Goal: Task Accomplishment & Management: Complete application form

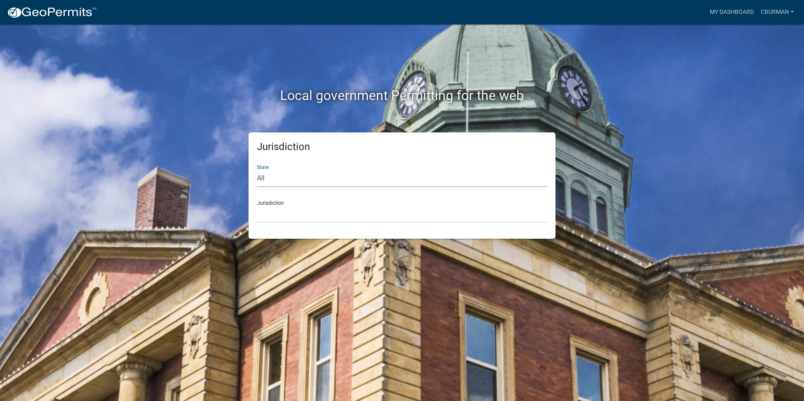
click at [280, 181] on select "All [US_STATE] [US_STATE] [US_STATE] [US_STATE] [US_STATE] [US_STATE] [US_STATE…" at bounding box center [402, 178] width 290 height 17
select select "[US_STATE]"
click at [257, 170] on select "All [US_STATE] [US_STATE] [US_STATE] [US_STATE] [US_STATE] [US_STATE] [US_STATE…" at bounding box center [402, 178] width 290 height 17
click at [277, 216] on select "City of [GEOGRAPHIC_DATA], [US_STATE] City of [GEOGRAPHIC_DATA], [US_STATE] Cit…" at bounding box center [402, 214] width 290 height 17
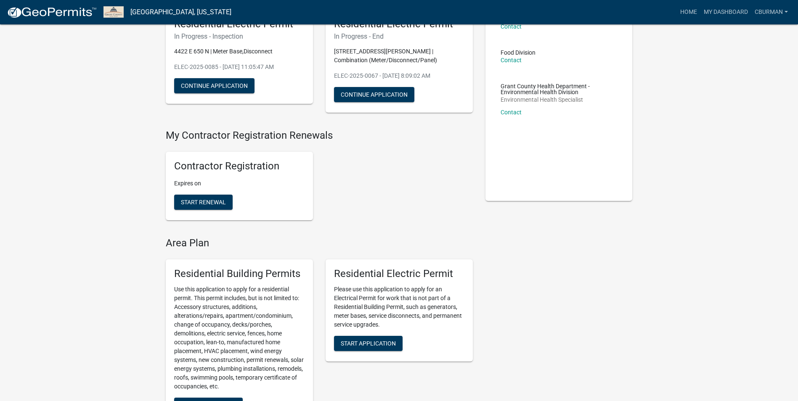
scroll to position [126, 0]
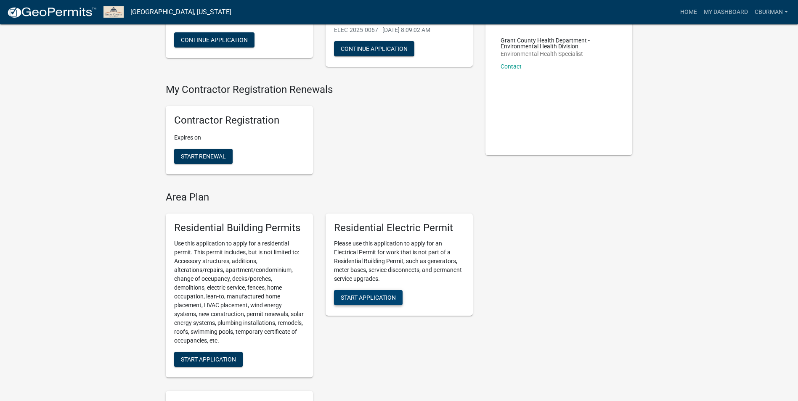
click at [381, 295] on span "Start Application" at bounding box center [368, 297] width 55 height 7
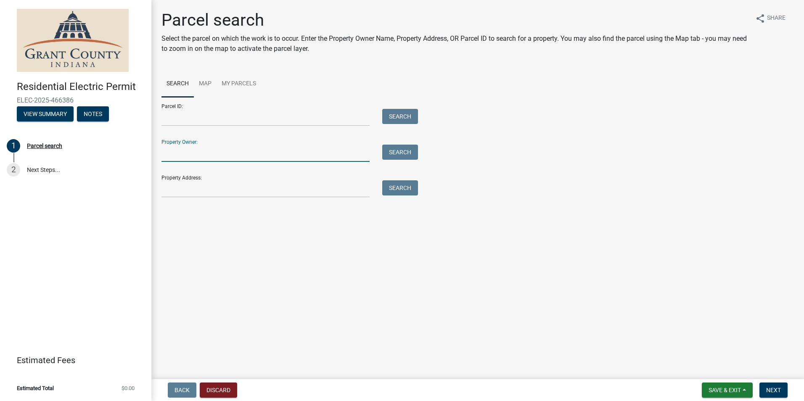
click at [193, 157] on input "Property Owner:" at bounding box center [265, 153] width 208 height 17
click at [173, 190] on input "Property Address:" at bounding box center [265, 188] width 208 height 17
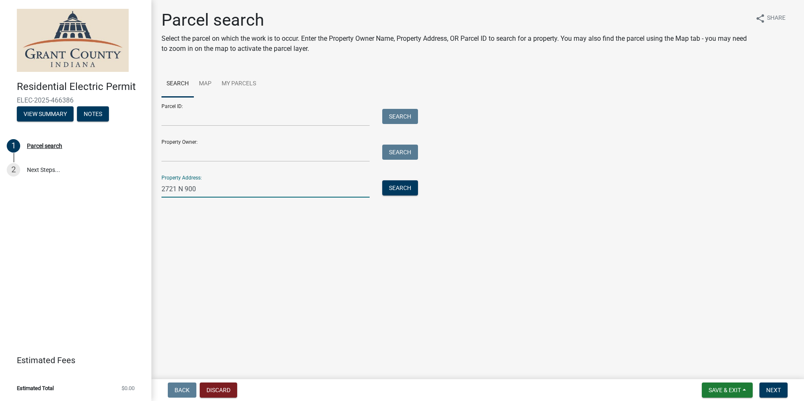
type input "[STREET_ADDRESS]"
click at [404, 189] on button "Search" at bounding box center [400, 187] width 36 height 15
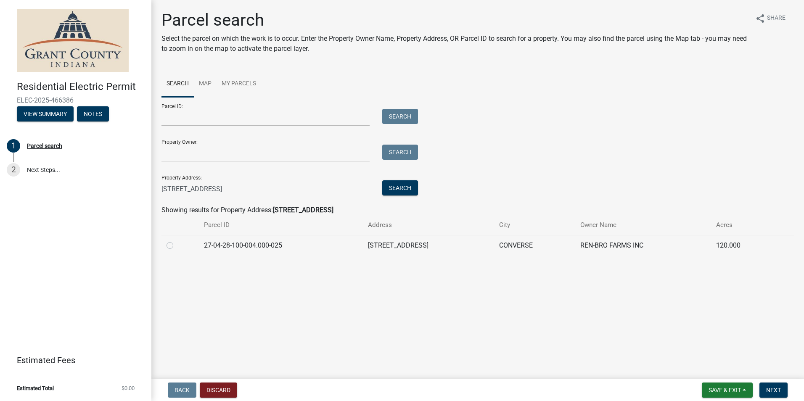
click at [177, 241] on label at bounding box center [177, 241] width 0 height 0
click at [177, 246] on input "radio" at bounding box center [179, 243] width 5 height 5
radio input "true"
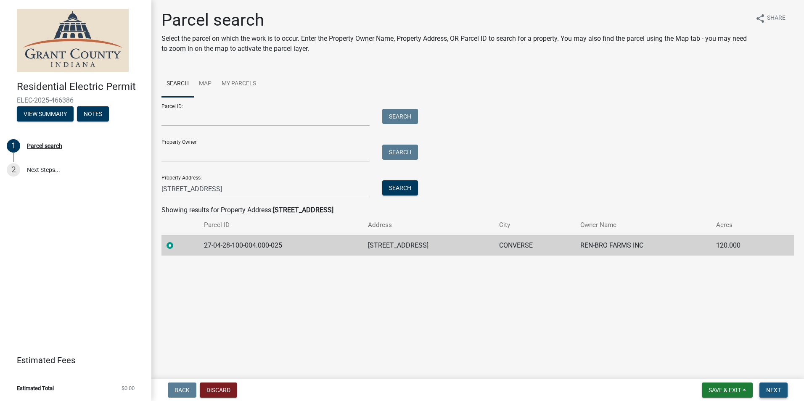
click at [772, 387] on span "Next" at bounding box center [773, 390] width 15 height 7
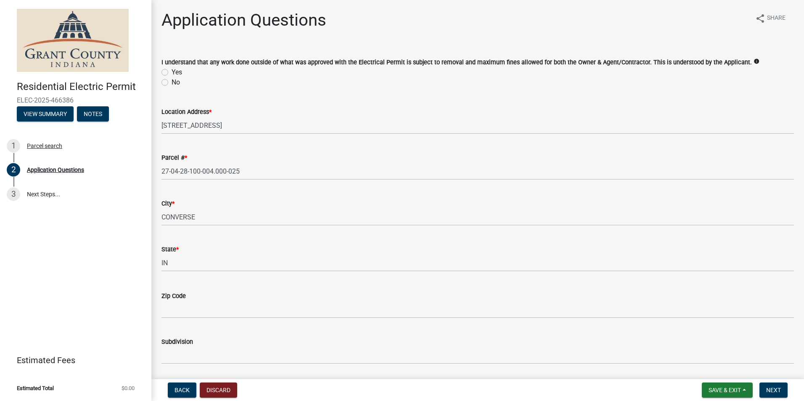
click at [172, 73] on label "Yes" at bounding box center [177, 72] width 11 height 10
click at [172, 73] on input "Yes" at bounding box center [174, 69] width 5 height 5
radio input "true"
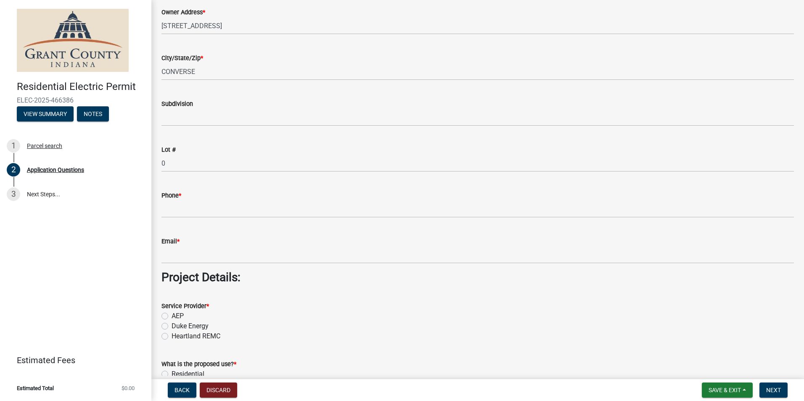
scroll to position [547, 0]
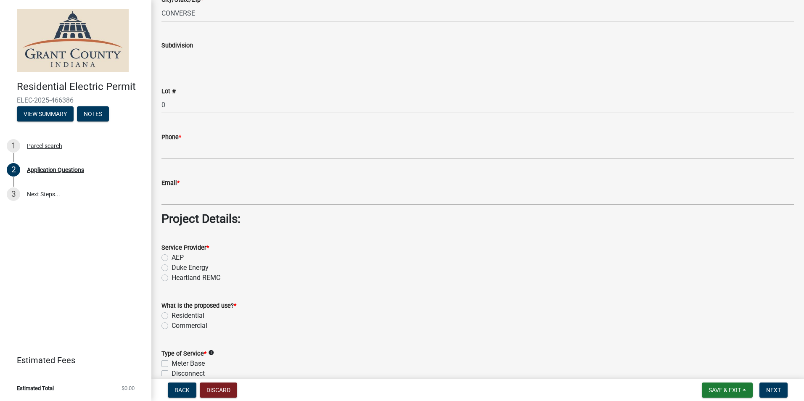
click at [172, 259] on label "AEP" at bounding box center [178, 258] width 12 height 10
click at [172, 258] on input "AEP" at bounding box center [174, 255] width 5 height 5
radio input "true"
click at [172, 315] on label "Residential" at bounding box center [188, 316] width 33 height 10
click at [172, 315] on input "Residential" at bounding box center [174, 313] width 5 height 5
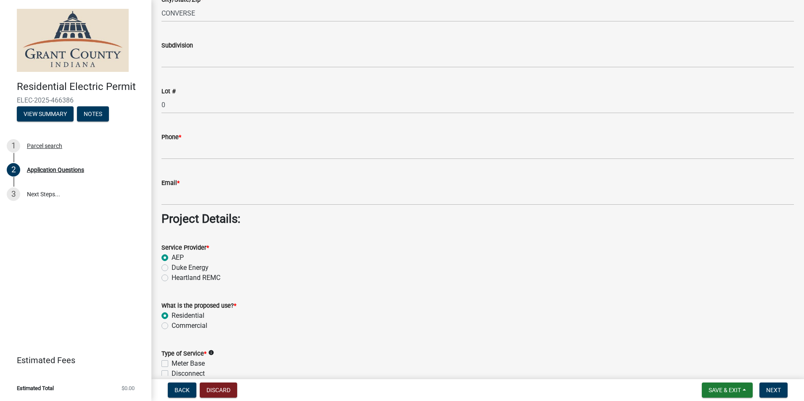
radio input "true"
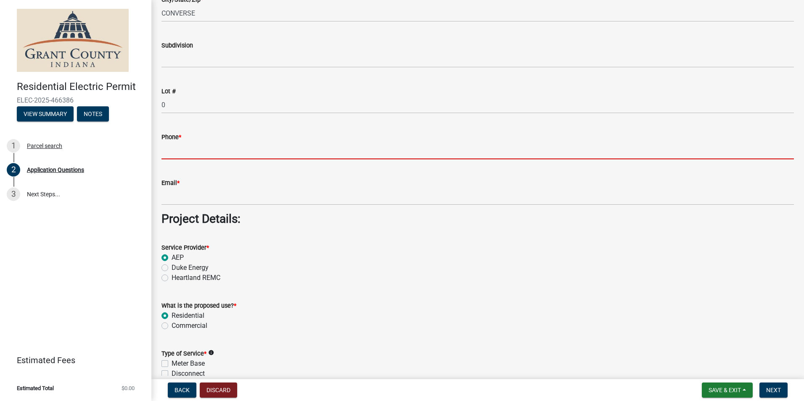
click at [196, 155] on input "Phone *" at bounding box center [477, 150] width 632 height 17
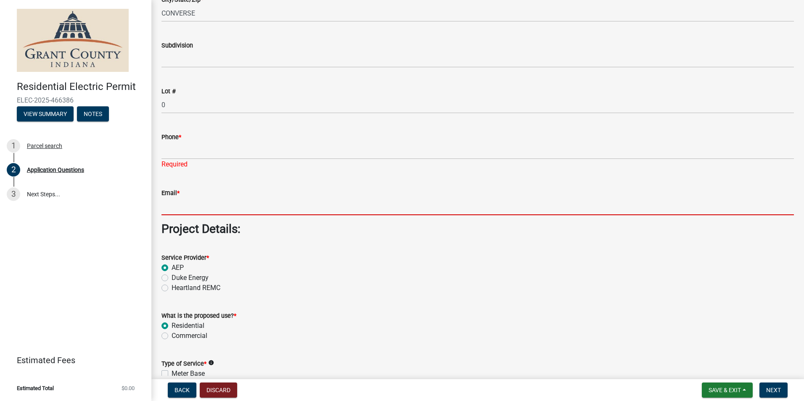
click at [207, 206] on input "Email *" at bounding box center [477, 206] width 632 height 17
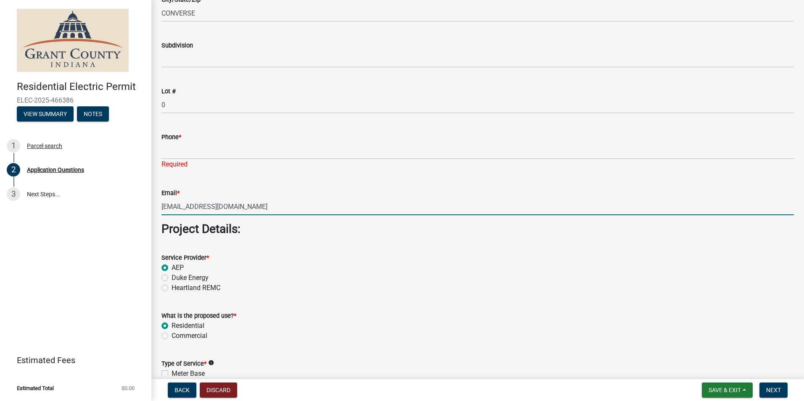
type input "[EMAIL_ADDRESS][DOMAIN_NAME]"
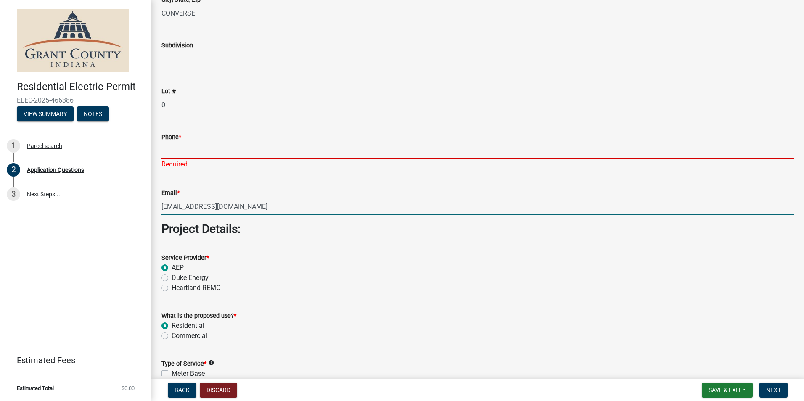
click at [199, 148] on input "Phone *" at bounding box center [477, 150] width 632 height 17
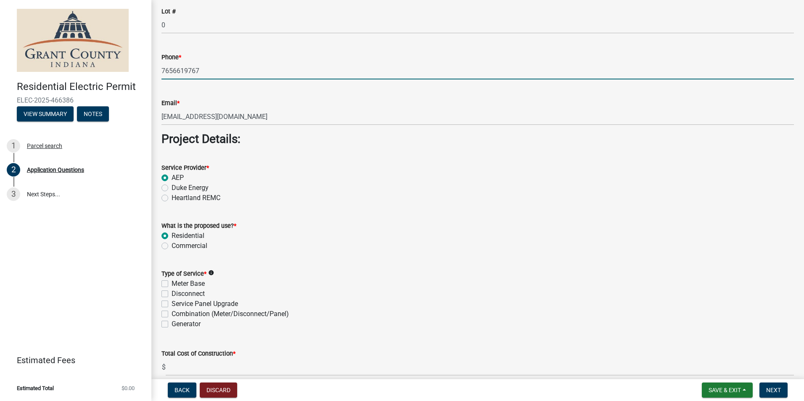
scroll to position [673, 0]
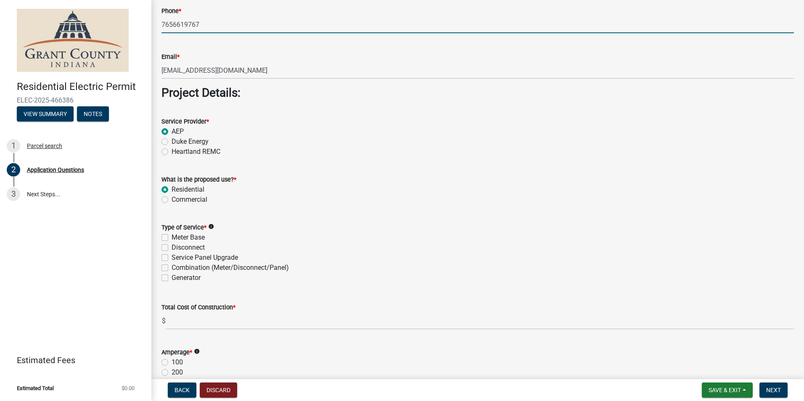
type input "7656619767"
click at [172, 258] on label "Service Panel Upgrade" at bounding box center [205, 258] width 66 height 10
click at [172, 258] on input "Service Panel Upgrade" at bounding box center [174, 255] width 5 height 5
checkbox input "true"
checkbox input "false"
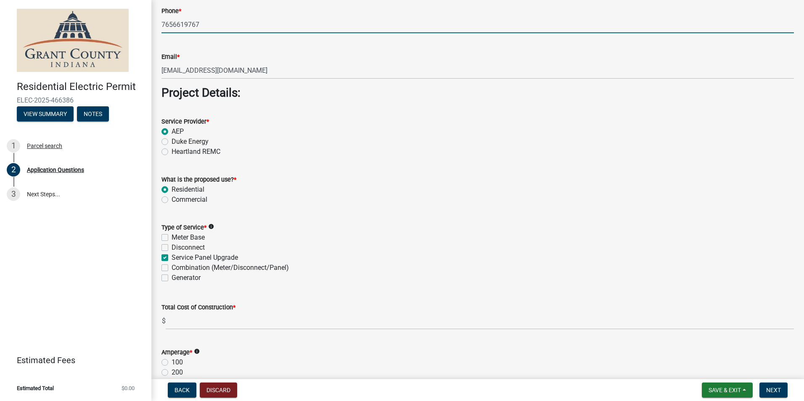
checkbox input "false"
checkbox input "true"
checkbox input "false"
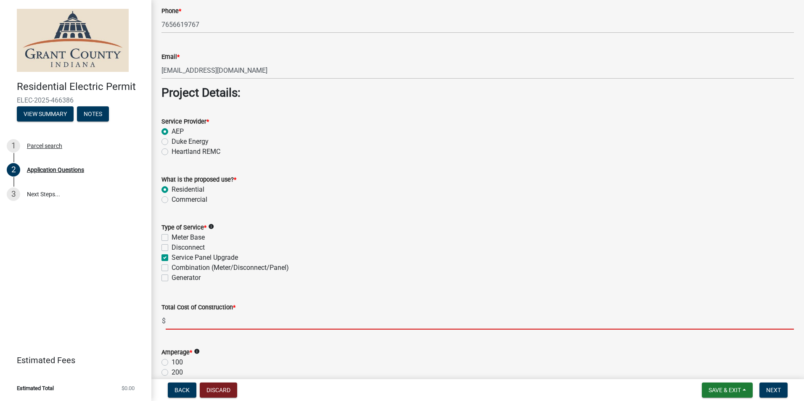
click at [203, 325] on input "text" at bounding box center [480, 320] width 628 height 17
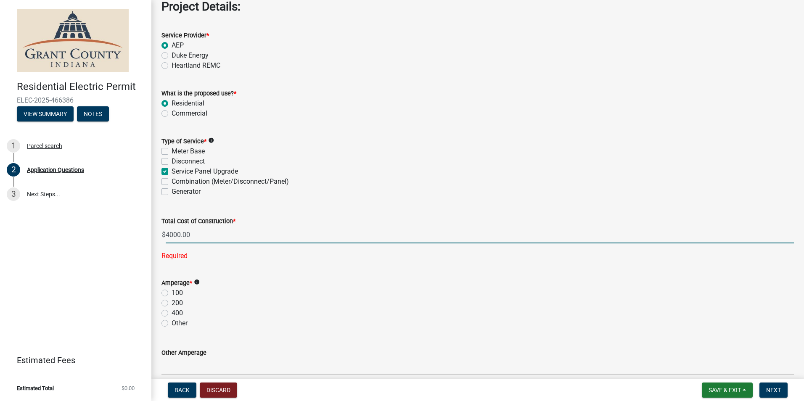
scroll to position [799, 0]
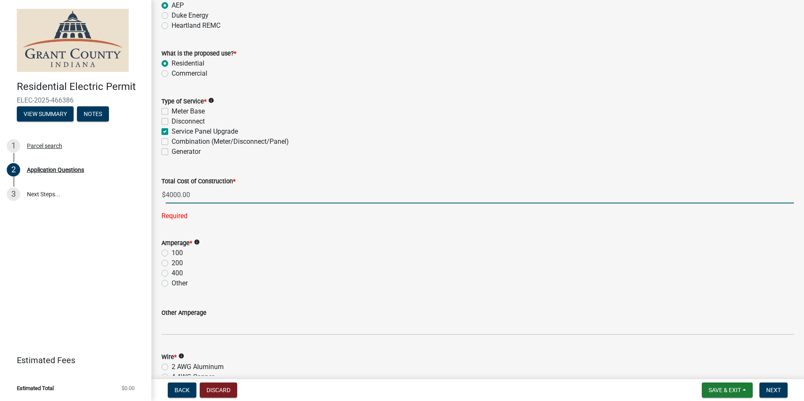
type input "4000.00"
click at [163, 263] on div "Amperage * info 100 200 400 Other" at bounding box center [477, 263] width 632 height 50
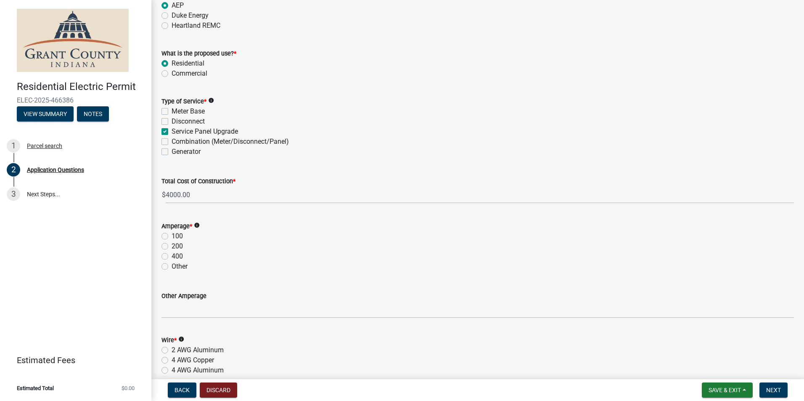
click at [172, 246] on label "200" at bounding box center [177, 246] width 11 height 10
click at [172, 246] on input "200" at bounding box center [174, 243] width 5 height 5
radio input "true"
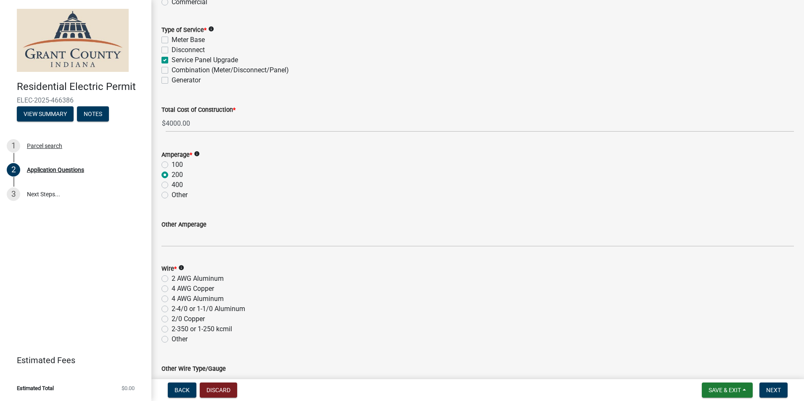
scroll to position [925, 0]
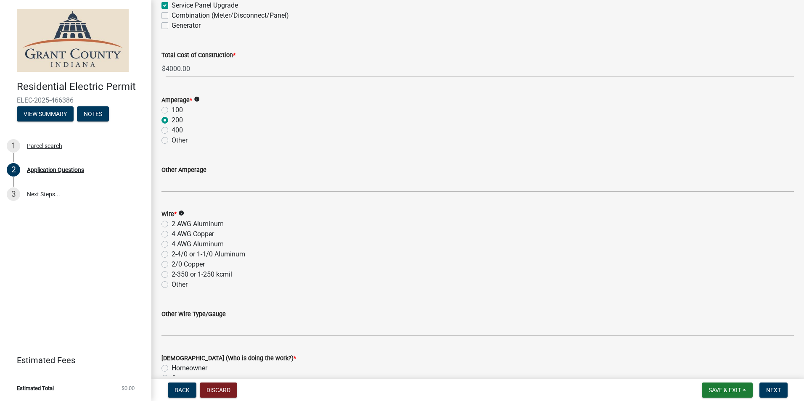
click at [172, 254] on label "2-4/0 or 1-1/0 Aluminum" at bounding box center [209, 254] width 74 height 10
click at [172, 254] on input "2-4/0 or 1-1/0 Aluminum" at bounding box center [174, 251] width 5 height 5
radio input "true"
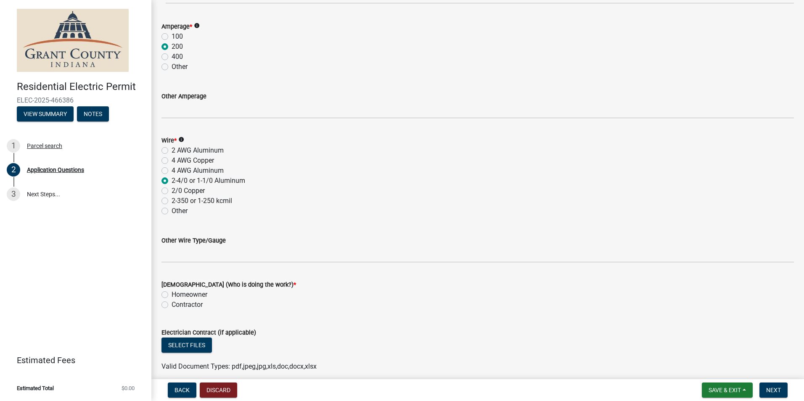
scroll to position [1051, 0]
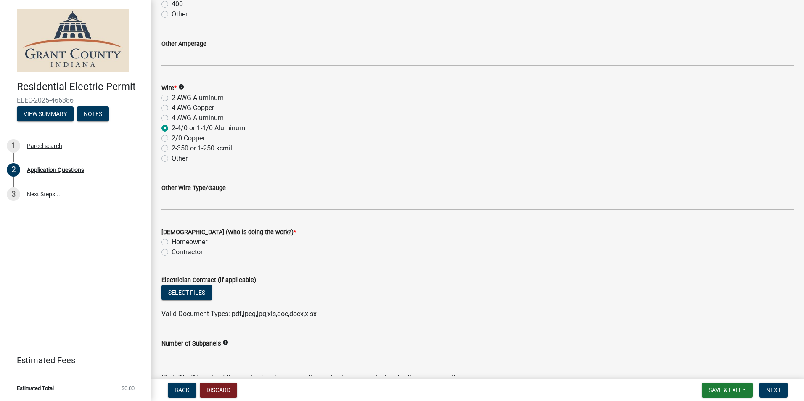
click at [172, 252] on label "Contractor" at bounding box center [187, 252] width 31 height 10
click at [172, 252] on input "Contractor" at bounding box center [174, 249] width 5 height 5
radio input "true"
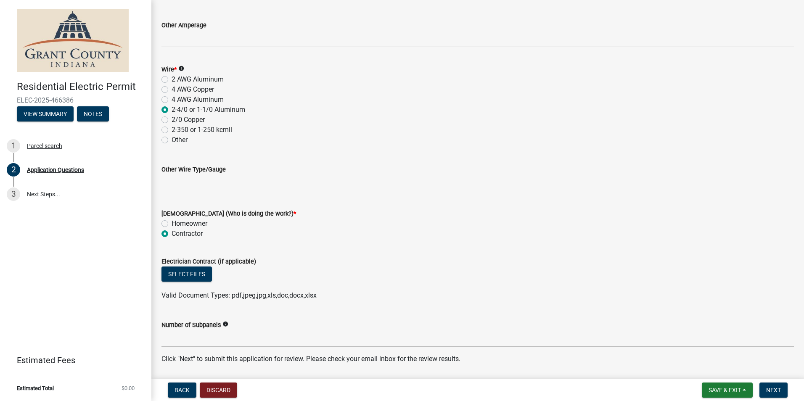
scroll to position [1097, 0]
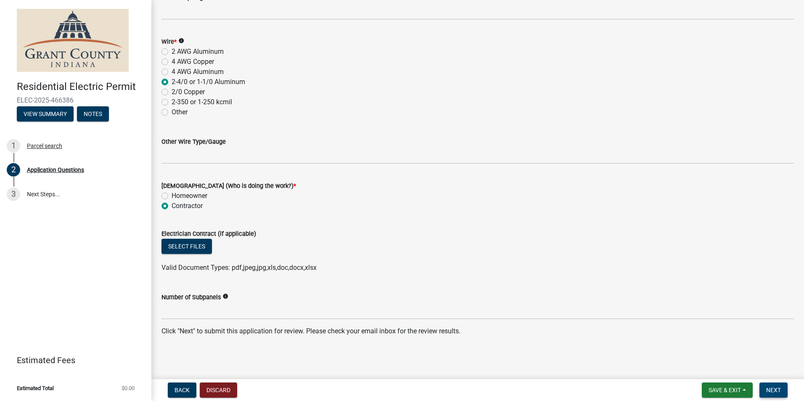
click at [780, 389] on span "Next" at bounding box center [773, 390] width 15 height 7
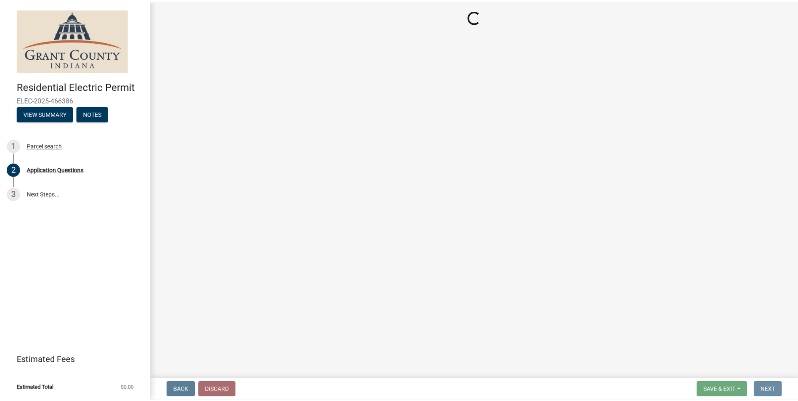
scroll to position [0, 0]
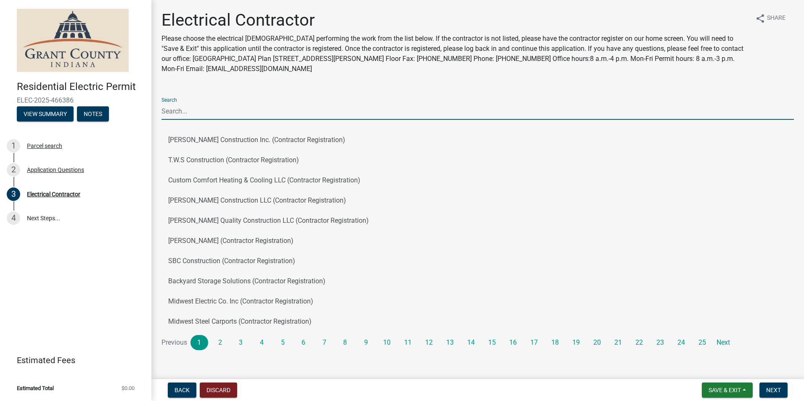
click at [229, 113] on input "Search" at bounding box center [477, 111] width 632 height 17
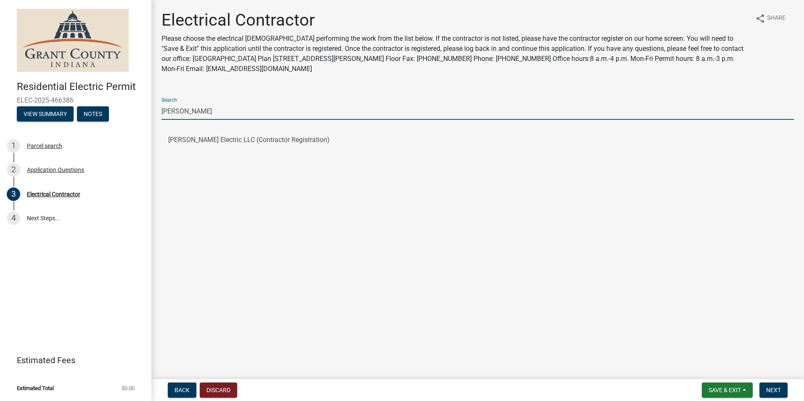
type input "[PERSON_NAME]"
click at [253, 143] on button "[PERSON_NAME] Electric LLC (Contractor Registration)" at bounding box center [477, 140] width 632 height 20
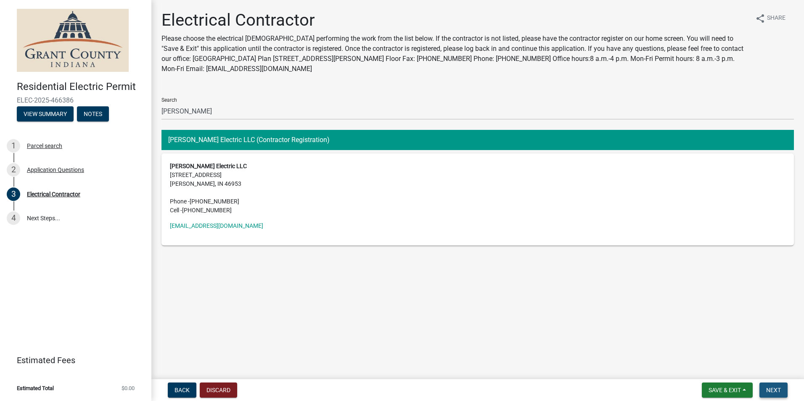
click at [772, 387] on span "Next" at bounding box center [773, 390] width 15 height 7
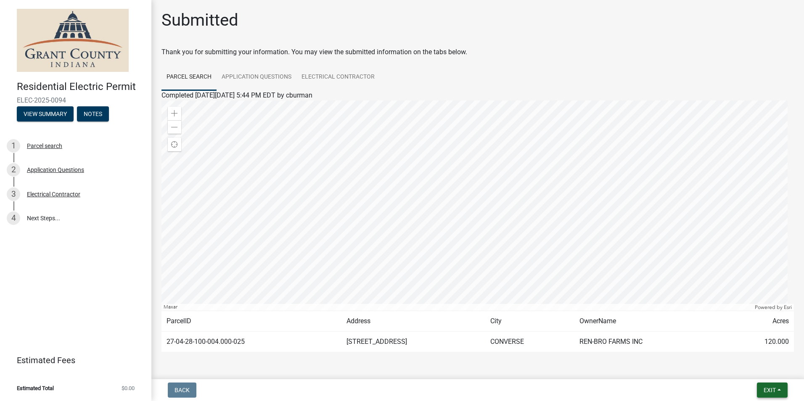
click at [769, 391] on span "Exit" at bounding box center [770, 390] width 12 height 7
click at [755, 372] on button "Save & Exit" at bounding box center [753, 368] width 67 height 20
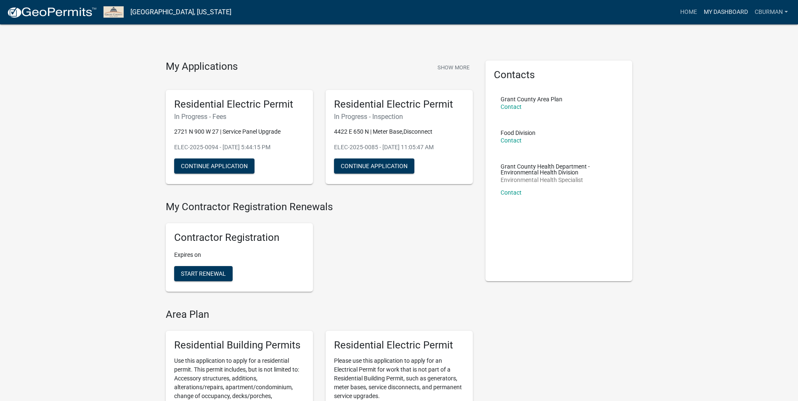
click at [727, 13] on link "My Dashboard" at bounding box center [725, 12] width 51 height 16
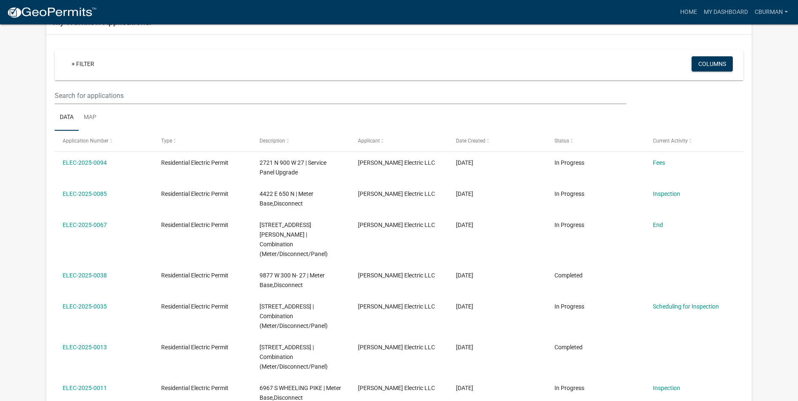
scroll to position [42, 0]
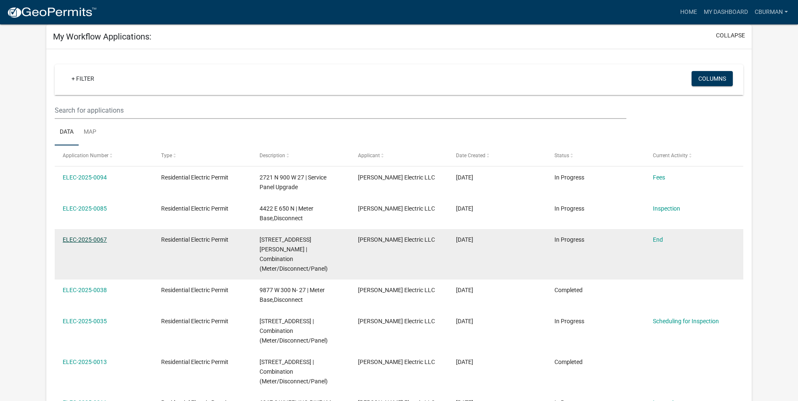
click at [83, 239] on link "ELEC-2025-0067" at bounding box center [85, 239] width 44 height 7
